Goal: Information Seeking & Learning: Learn about a topic

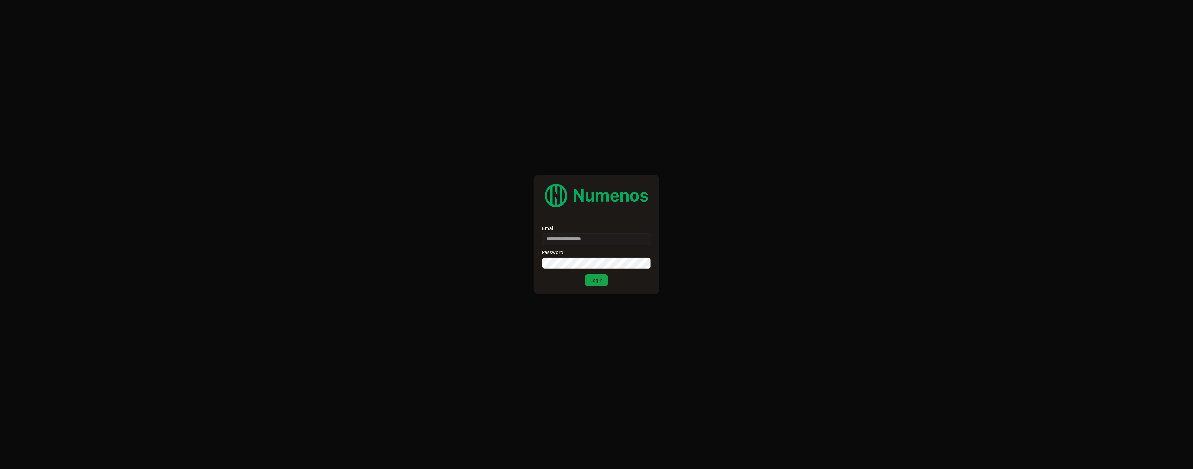
click at [594, 236] on input "Email" at bounding box center [596, 239] width 109 height 12
type input "**********"
click at [594, 280] on button "Login" at bounding box center [596, 280] width 23 height 12
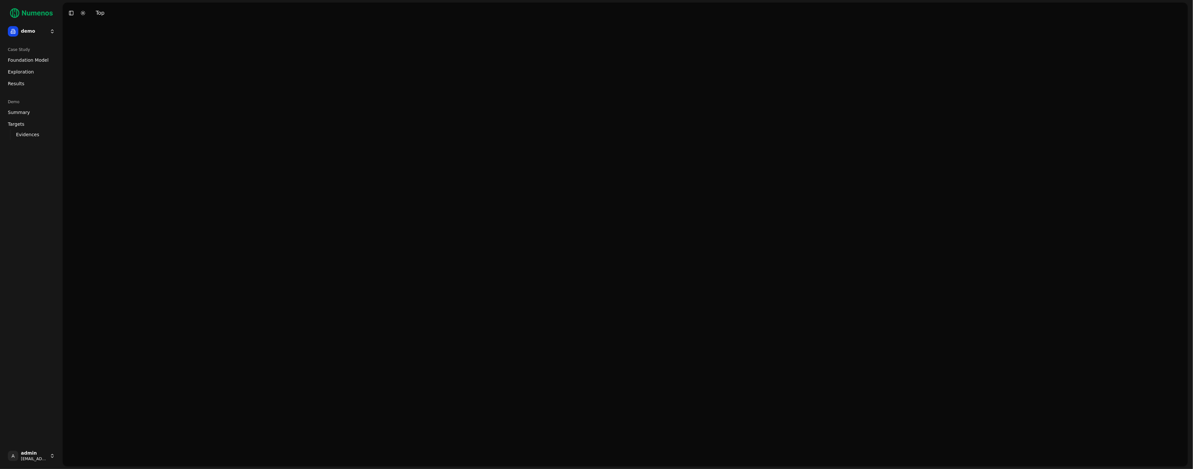
click at [26, 61] on span "Foundation Model" at bounding box center [28, 60] width 41 height 7
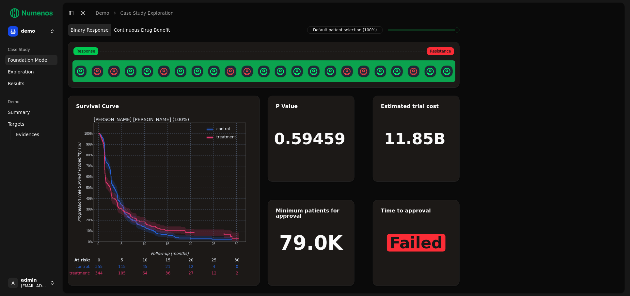
click at [45, 29] on html "demo Case Study Foundation Model Exploration Dosage Effect Results Demo Summary…" at bounding box center [315, 148] width 630 height 296
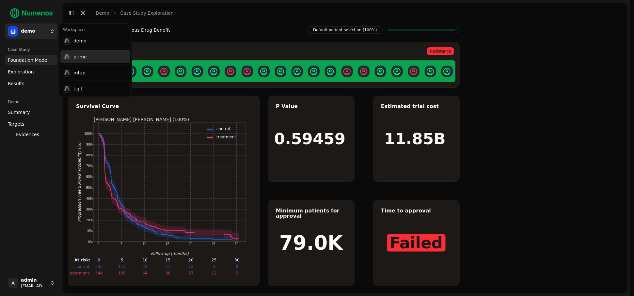
click at [94, 56] on div "prime" at bounding box center [95, 56] width 70 height 13
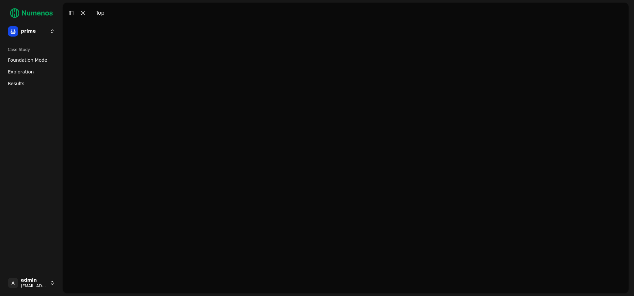
click at [28, 59] on span "Foundation Model" at bounding box center [28, 60] width 41 height 7
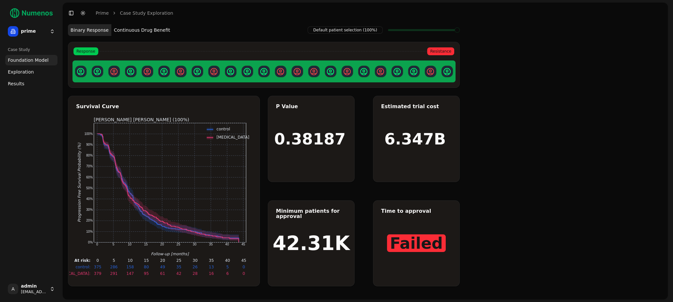
click at [135, 31] on button "Continuous Drug Benefit" at bounding box center [141, 30] width 61 height 12
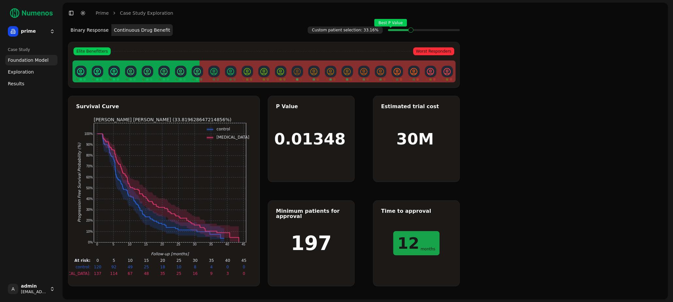
click at [27, 73] on span "Exploration" at bounding box center [21, 72] width 26 height 7
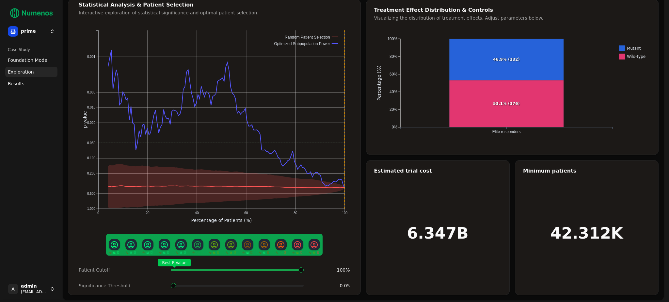
scroll to position [24, 0]
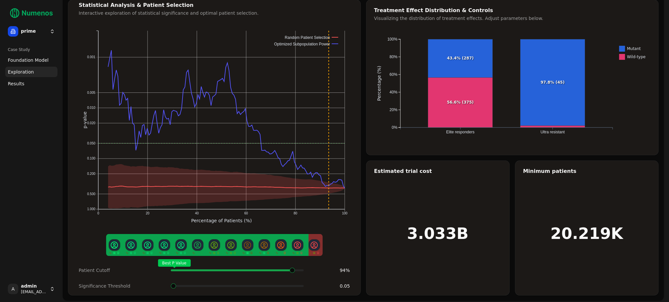
click at [301, 269] on span at bounding box center [301, 270] width 1 height 3
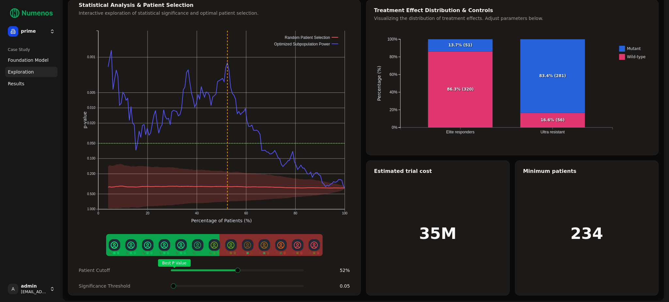
click at [293, 269] on span at bounding box center [293, 270] width 1 height 3
drag, startPoint x: 456, startPoint y: 44, endPoint x: 472, endPoint y: 44, distance: 15.7
click at [472, 44] on text "13.7% (51)" at bounding box center [460, 45] width 24 height 5
click at [451, 45] on text "13.7% (51)" at bounding box center [460, 45] width 24 height 5
drag, startPoint x: 451, startPoint y: 45, endPoint x: 477, endPoint y: 45, distance: 25.2
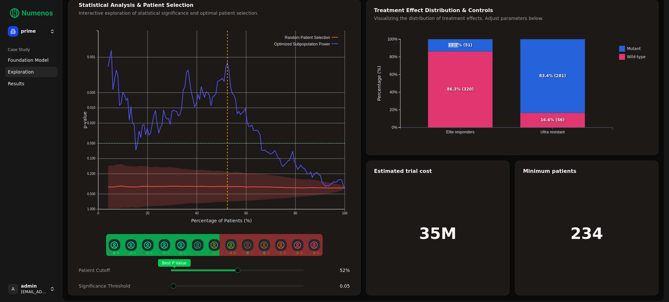
click at [477, 45] on g "13.7% (51) 83.4% (281)" at bounding box center [506, 75] width 157 height 73
drag, startPoint x: 472, startPoint y: 44, endPoint x: 452, endPoint y: 47, distance: 19.7
click at [452, 47] on g "13.7% (51) 83.4% (281)" at bounding box center [506, 75] width 157 height 73
drag, startPoint x: 541, startPoint y: 74, endPoint x: 566, endPoint y: 76, distance: 25.2
click at [566, 76] on text "83.4% (281)" at bounding box center [552, 75] width 27 height 5
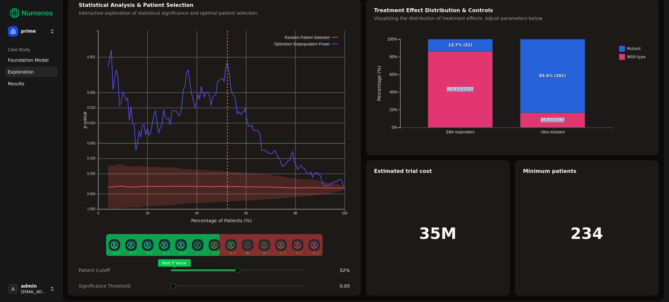
drag, startPoint x: 542, startPoint y: 120, endPoint x: 564, endPoint y: 119, distance: 22.2
click at [564, 119] on g "86.3% (320) 16.6% (56)" at bounding box center [506, 89] width 157 height 76
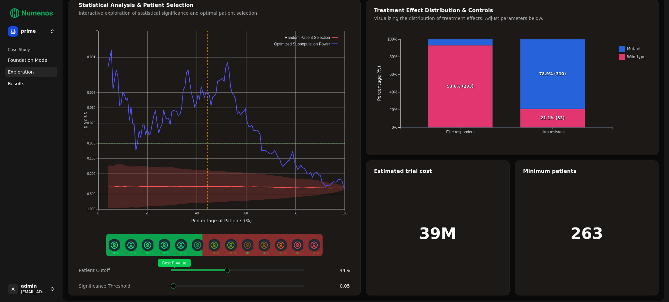
click at [237, 269] on span at bounding box center [237, 270] width 1 height 3
click at [195, 286] on span at bounding box center [194, 285] width 5 height 5
